Goal: Entertainment & Leisure: Consume media (video, audio)

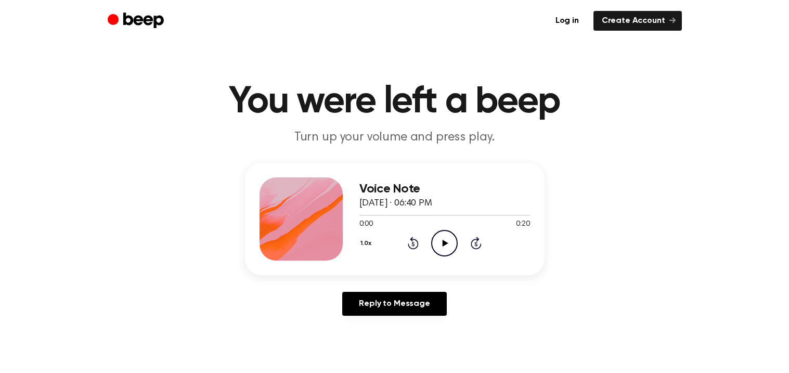
click at [436, 245] on icon "Play Audio" at bounding box center [444, 243] width 27 height 27
drag, startPoint x: 483, startPoint y: 215, endPoint x: 408, endPoint y: 224, distance: 74.9
click at [408, 224] on div "0:15 0:20 Your browser does not support the [object Object] element." at bounding box center [445, 220] width 171 height 19
click at [426, 163] on div "Voice Note August 19, 2025 · 06:40 PM 0:20 0:20 Your browser does not support t…" at bounding box center [395, 219] width 300 height 112
click at [445, 239] on icon "Play Audio" at bounding box center [444, 243] width 27 height 27
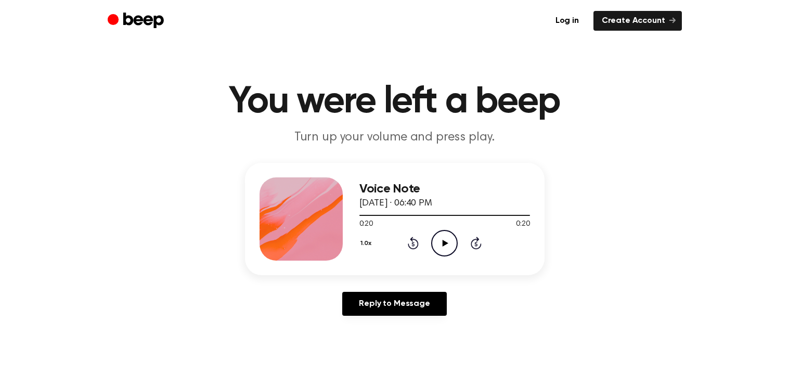
click at [442, 246] on icon "Play Audio" at bounding box center [444, 243] width 27 height 27
click at [443, 243] on icon at bounding box center [446, 243] width 6 height 7
click at [439, 242] on icon "Play Audio" at bounding box center [444, 243] width 27 height 27
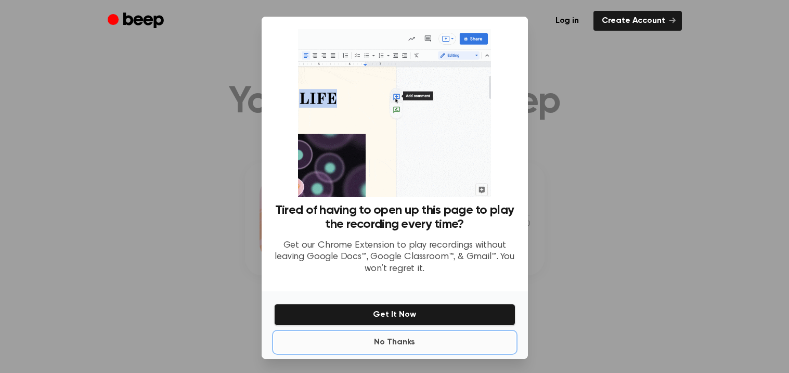
click at [367, 339] on button "No Thanks" at bounding box center [394, 342] width 241 height 21
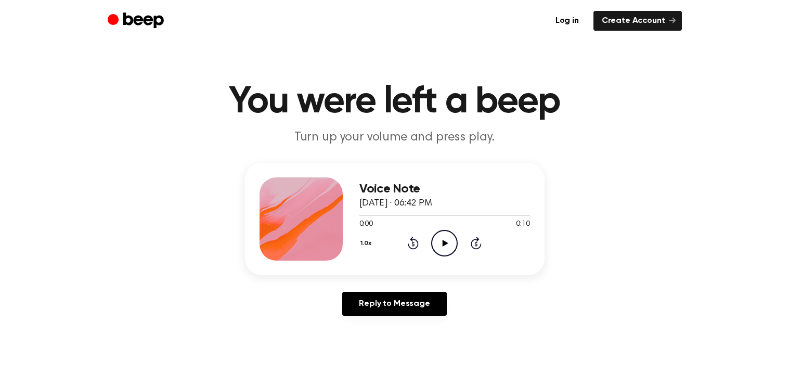
click at [442, 235] on icon "Play Audio" at bounding box center [444, 243] width 27 height 27
click at [436, 235] on icon "Play Audio" at bounding box center [444, 243] width 27 height 27
click at [440, 234] on icon "Pause Audio" at bounding box center [444, 243] width 27 height 27
